Goal: Use online tool/utility: Utilize a website feature to perform a specific function

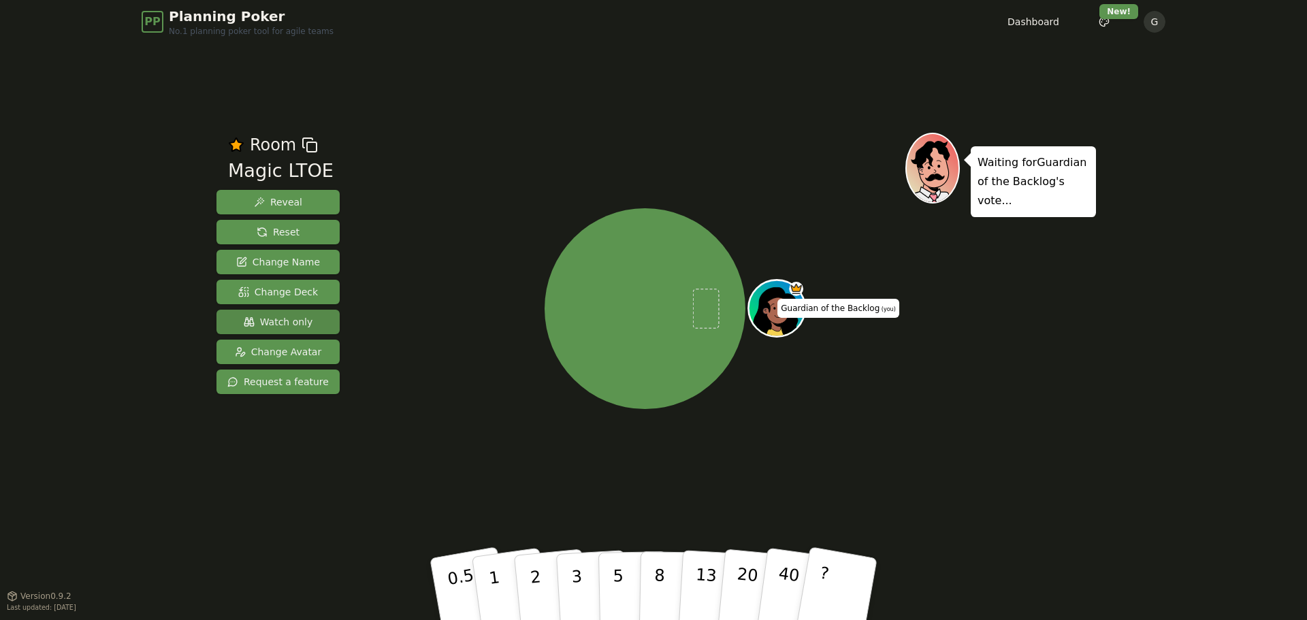
click at [280, 325] on span "Watch only" at bounding box center [278, 322] width 69 height 14
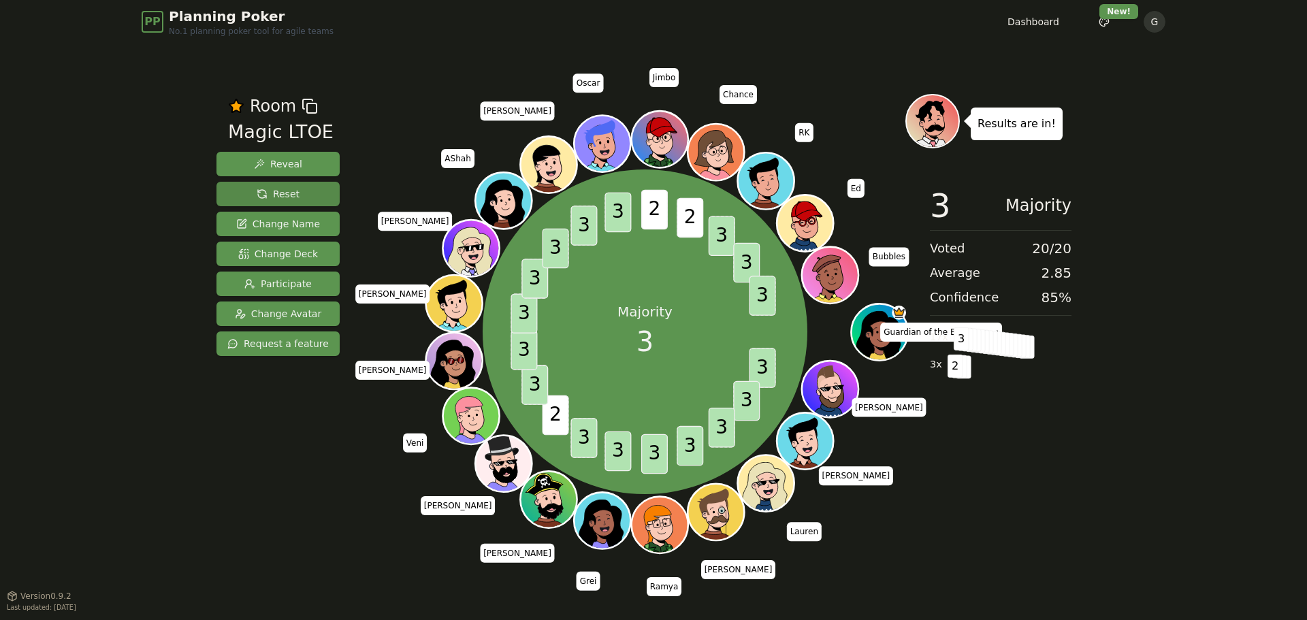
click at [280, 193] on span "Reset" at bounding box center [278, 194] width 43 height 14
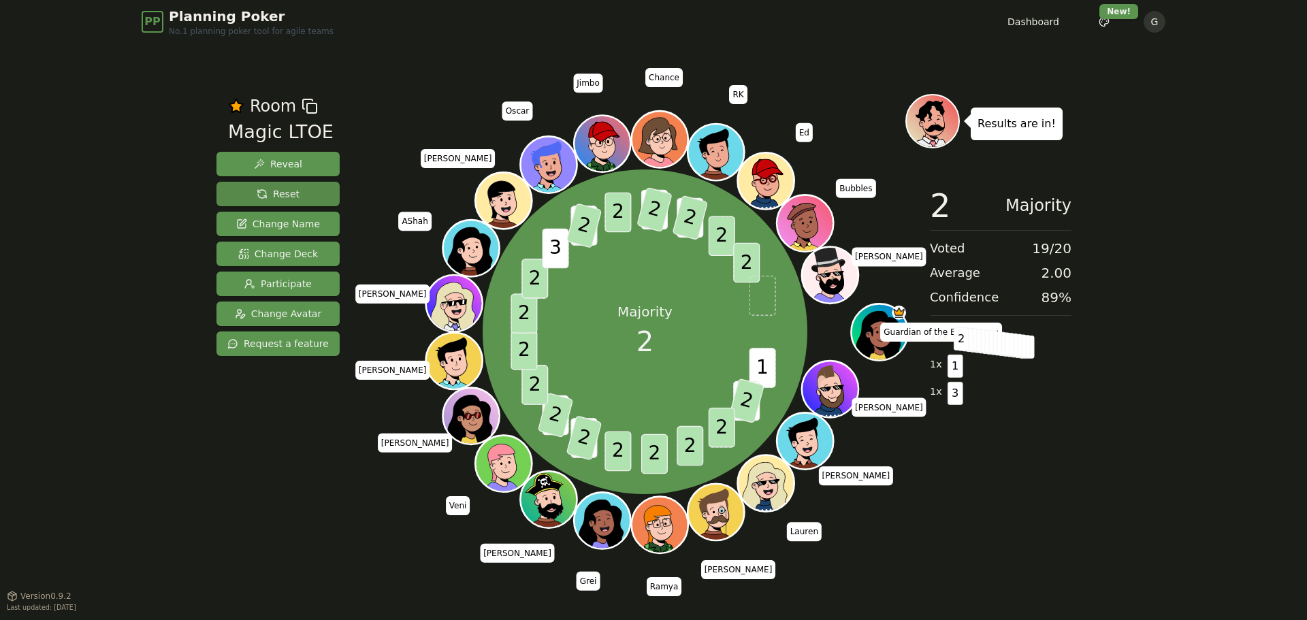
click at [257, 195] on span "Reset" at bounding box center [278, 194] width 43 height 14
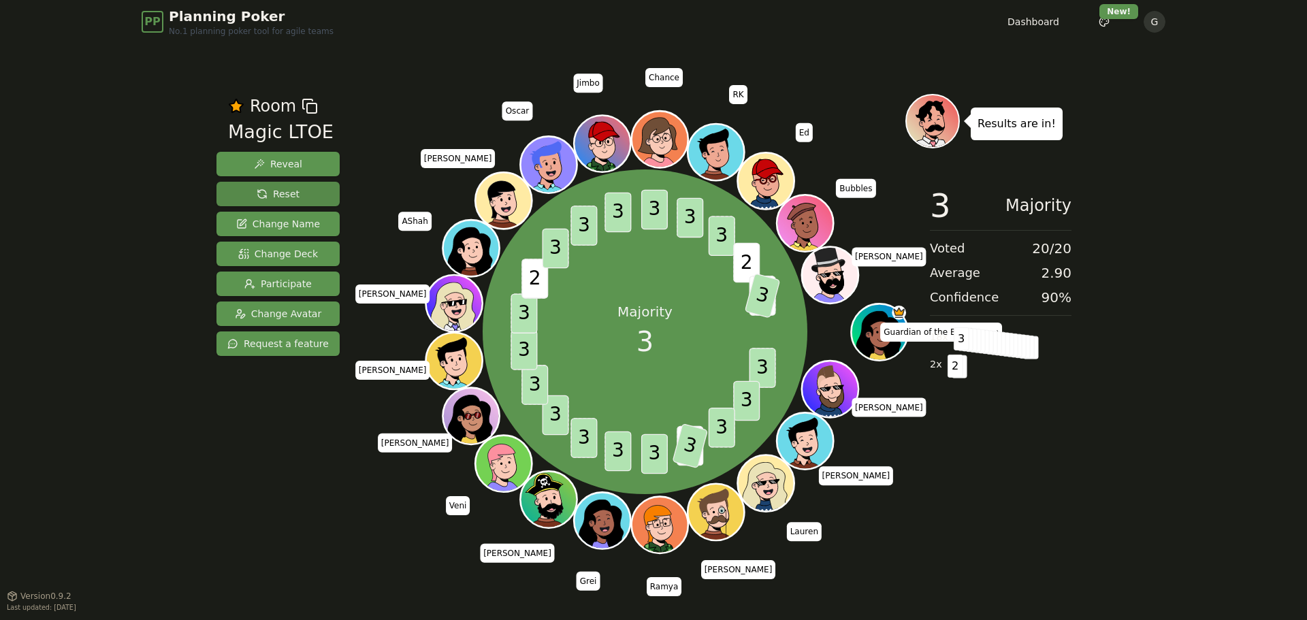
click at [277, 197] on span "Reset" at bounding box center [278, 194] width 43 height 14
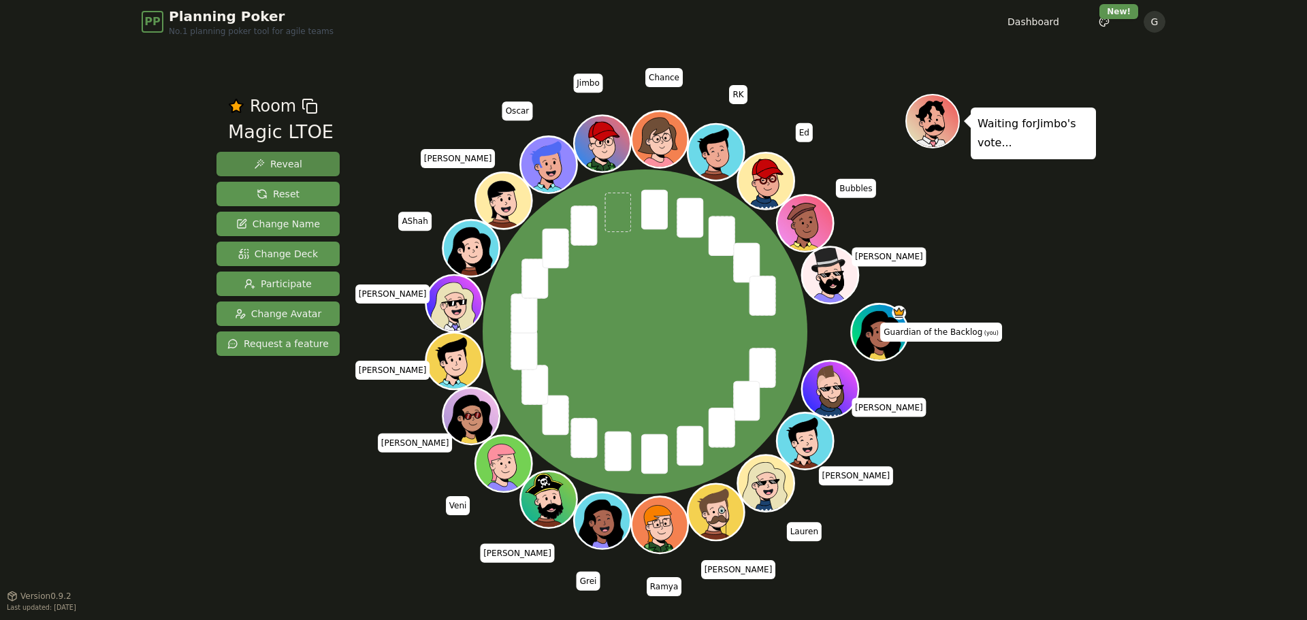
click at [276, 167] on span "Reveal" at bounding box center [278, 164] width 48 height 14
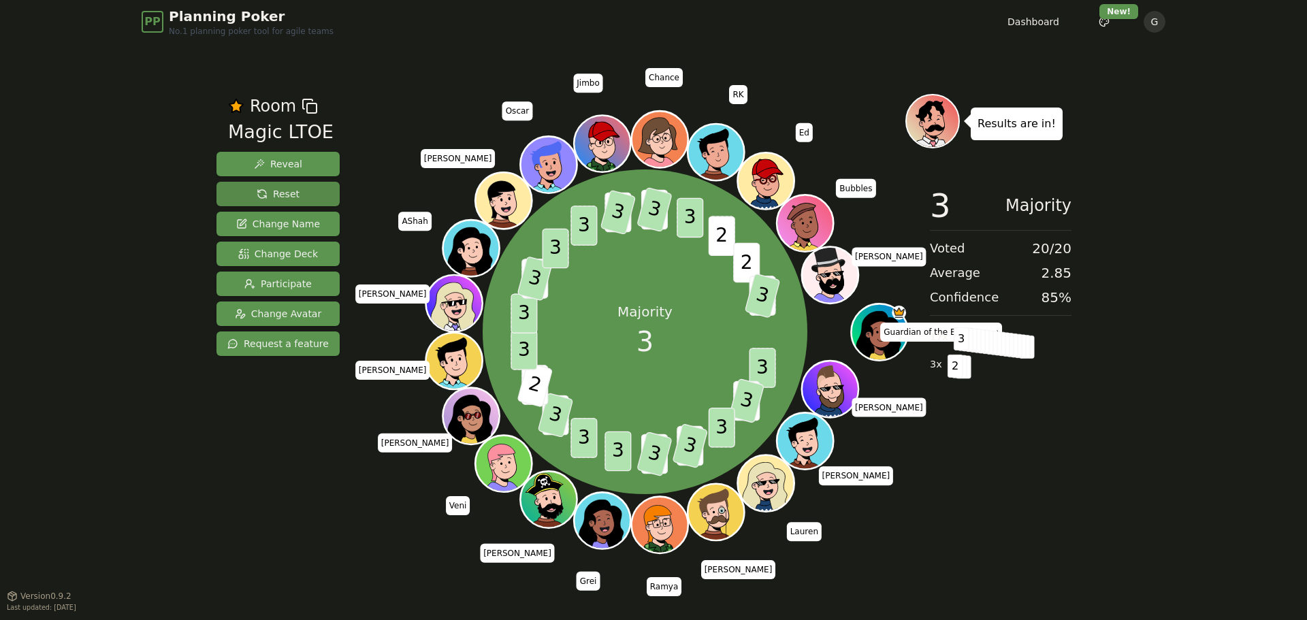
click at [264, 191] on span "Reset" at bounding box center [278, 194] width 43 height 14
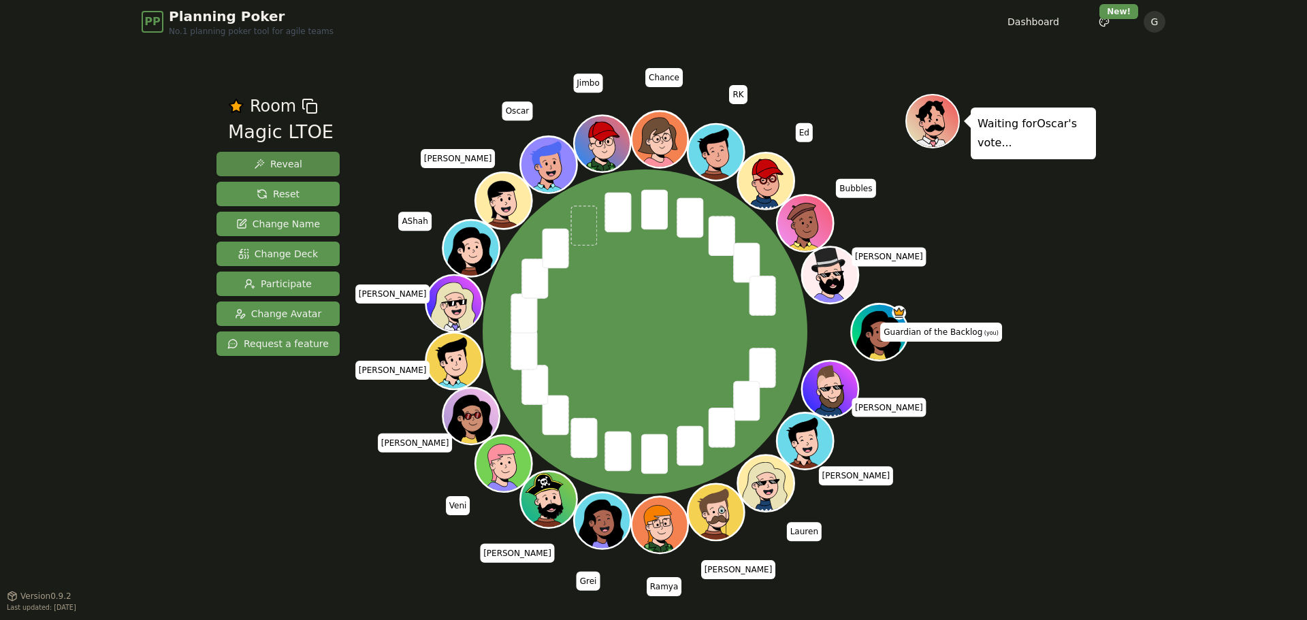
click at [242, 166] on button "Reveal" at bounding box center [277, 164] width 123 height 25
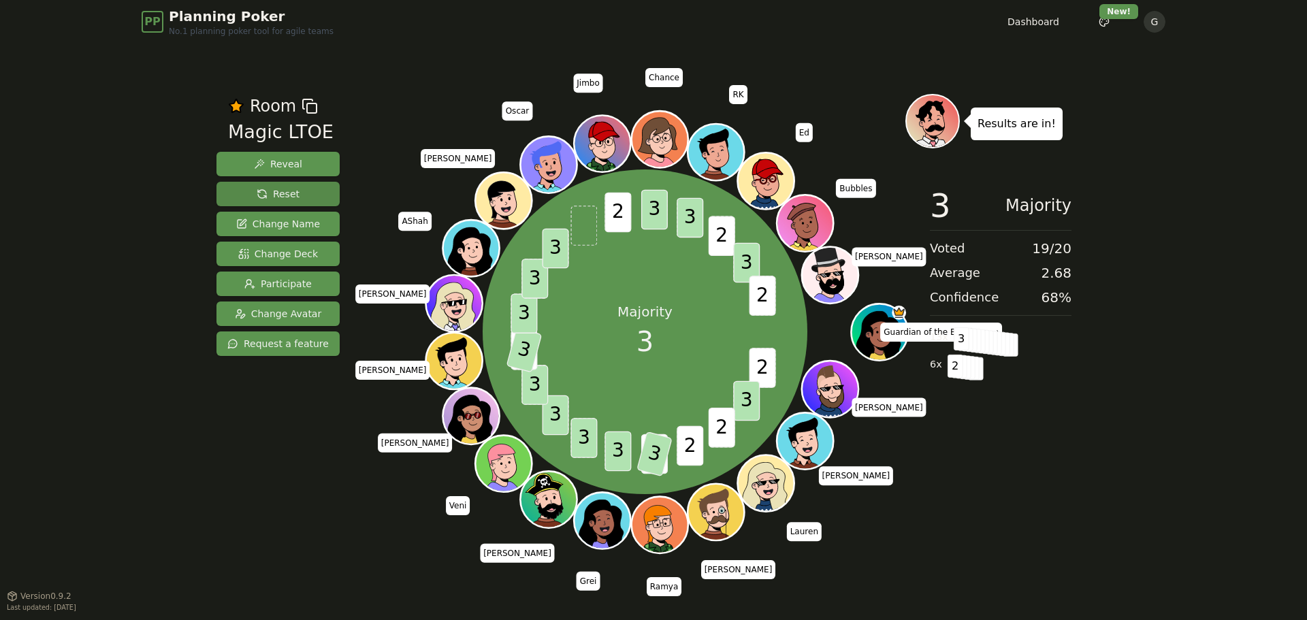
click at [257, 195] on span "Reset" at bounding box center [278, 194] width 43 height 14
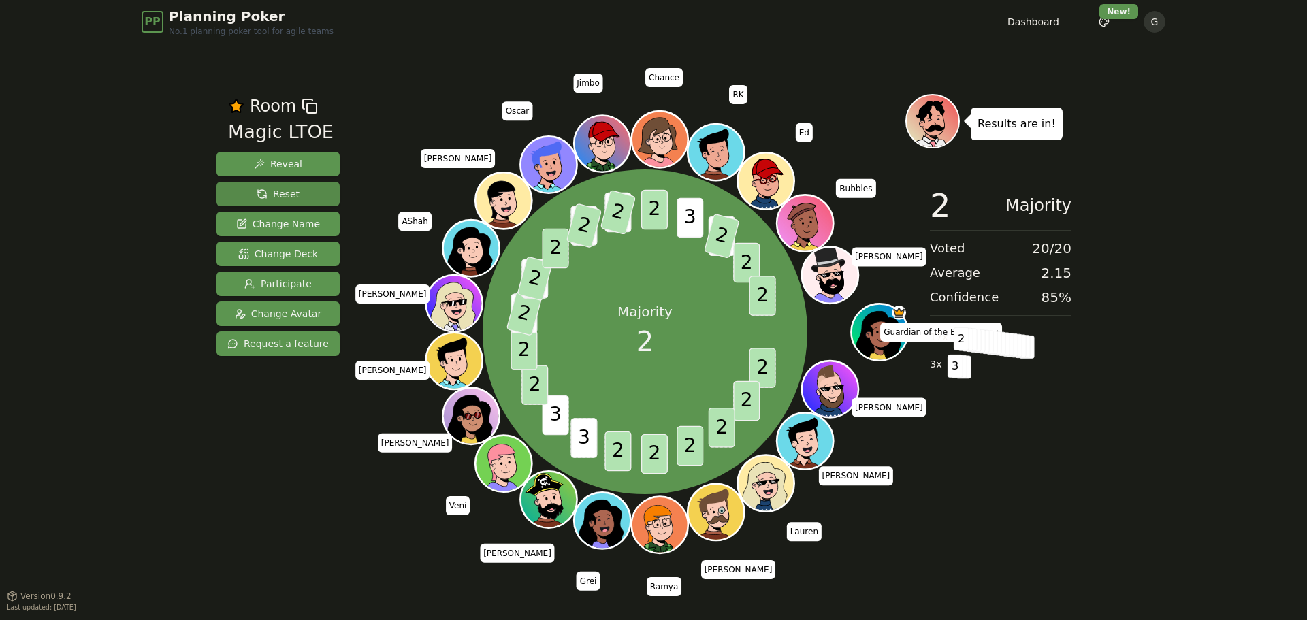
click at [273, 188] on span "Reset" at bounding box center [278, 194] width 43 height 14
